Goal: Check status: Check status

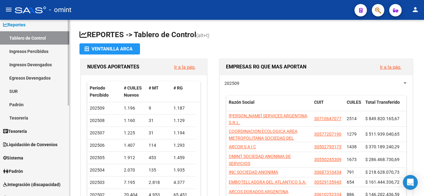
scroll to position [62, 0]
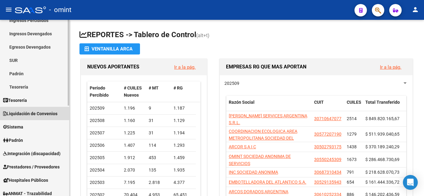
click at [47, 115] on span "Liquidación de Convenios" at bounding box center [30, 113] width 54 height 7
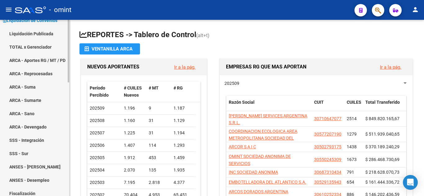
click at [44, 55] on link "ARCA - Aportes RG / MT / PD" at bounding box center [34, 60] width 69 height 13
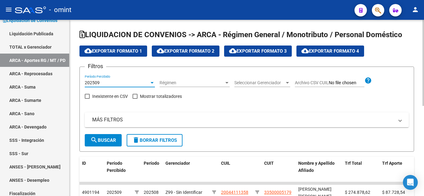
click at [149, 84] on div at bounding box center [152, 82] width 6 height 5
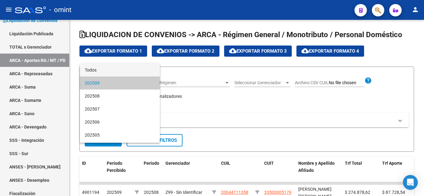
click at [102, 71] on span "Todos" at bounding box center [120, 70] width 70 height 13
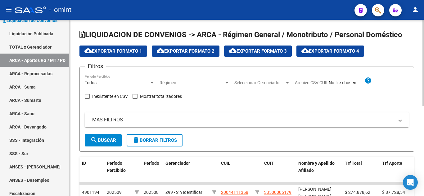
click at [109, 125] on mat-expansion-panel-header "MÁS FILTROS" at bounding box center [247, 120] width 324 height 15
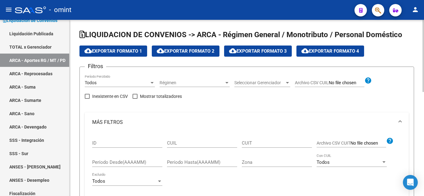
click at [184, 140] on div "CUIL" at bounding box center [202, 141] width 70 height 13
paste input "20-14647233-9"
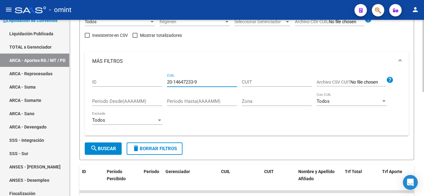
scroll to position [62, 0]
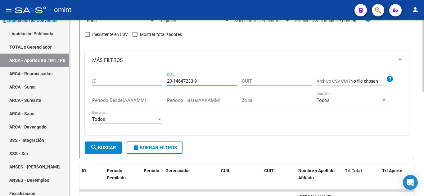
type input "20-14647233-9"
click at [108, 146] on span "search Buscar" at bounding box center [103, 148] width 26 height 6
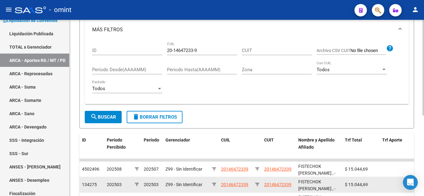
scroll to position [148, 0]
